Goal: Task Accomplishment & Management: Manage account settings

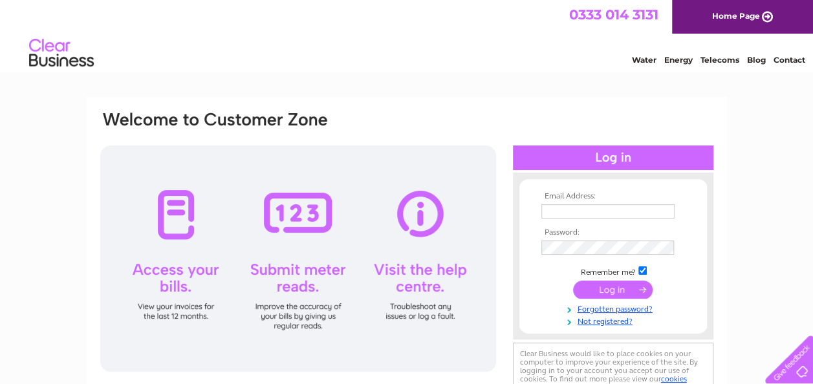
type input "rabs1950@aol.com"
click at [620, 291] on input "submit" at bounding box center [613, 290] width 80 height 18
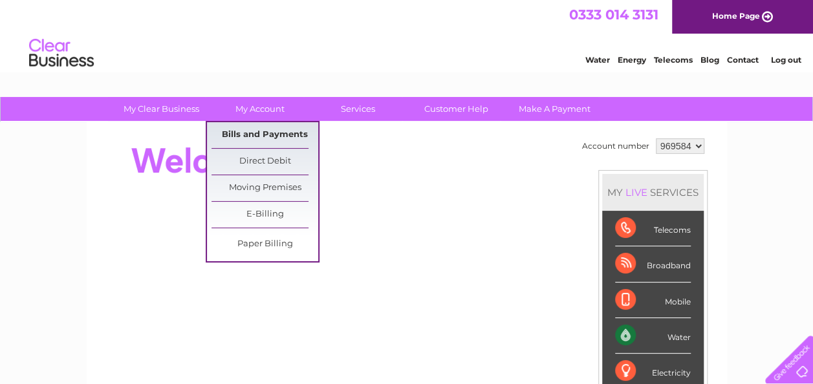
click at [257, 131] on link "Bills and Payments" at bounding box center [264, 135] width 107 height 26
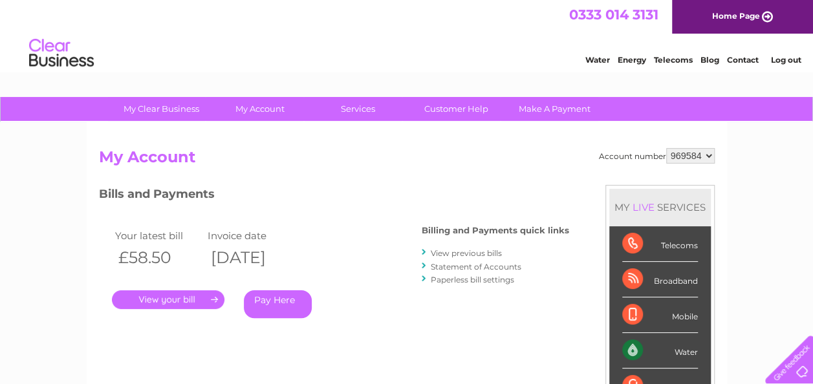
click at [186, 300] on link "." at bounding box center [168, 299] width 112 height 19
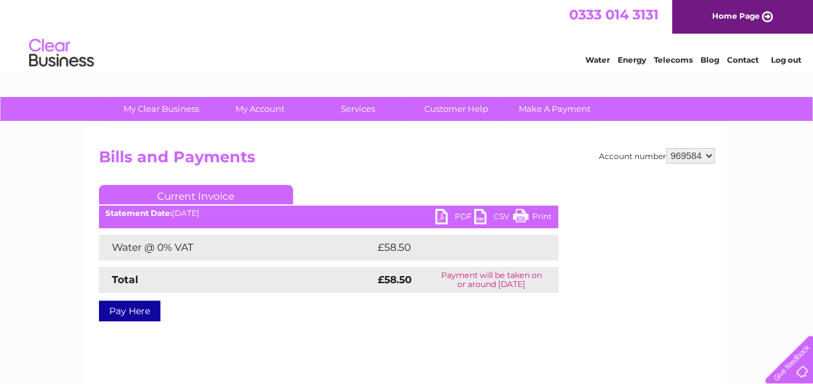
click at [460, 212] on link "PDF" at bounding box center [454, 218] width 39 height 19
click at [787, 62] on link "Log out" at bounding box center [785, 60] width 30 height 10
